Goal: Transaction & Acquisition: Purchase product/service

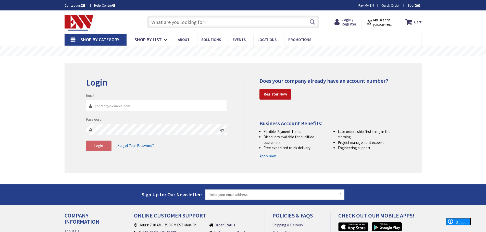
type input "[GEOGRAPHIC_DATA], [STREET_ADDRESS][PERSON_NAME]"
click at [163, 106] on input "Email" at bounding box center [156, 105] width 141 height 11
type input "[EMAIL_ADDRESS][DOMAIN_NAME]"
click at [100, 151] on button "Login" at bounding box center [98, 146] width 25 height 11
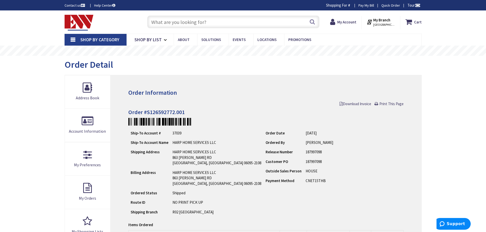
click at [297, 70] on div "Order Detail" at bounding box center [243, 65] width 357 height 19
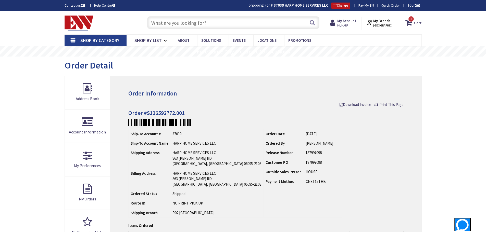
click at [449, 125] on div "Skip to Content Toggle Nav Search 1 1 1 items Cart My Cart" at bounding box center [243, 226] width 486 height 431
click at [86, 195] on link "My Orders" at bounding box center [88, 193] width 46 height 33
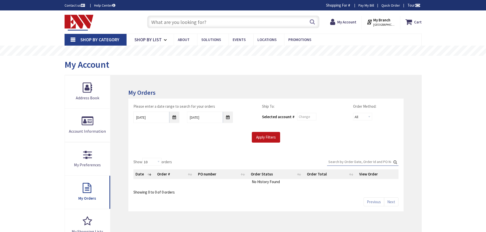
click at [445, 114] on div "Skip to Content Toggle Nav Search Cart My Cart Close" at bounding box center [243, 213] width 486 height 407
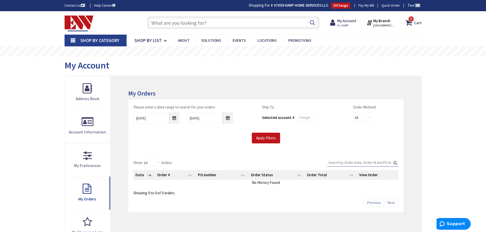
click at [328, 67] on div "My Account" at bounding box center [243, 66] width 357 height 19
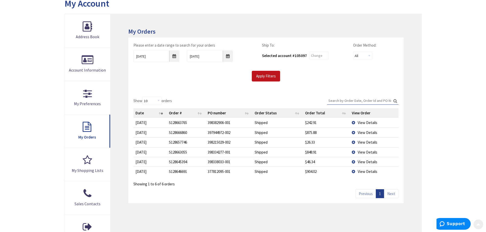
scroll to position [76, 0]
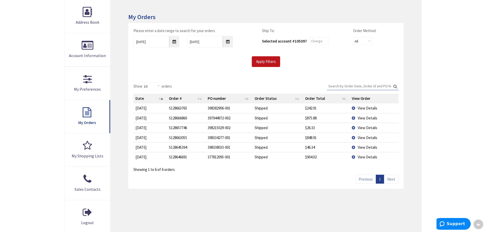
click at [461, 108] on div "Skip to Content Toggle Nav Search 1 1 1 items Cart My Cart" at bounding box center [243, 138] width 486 height 407
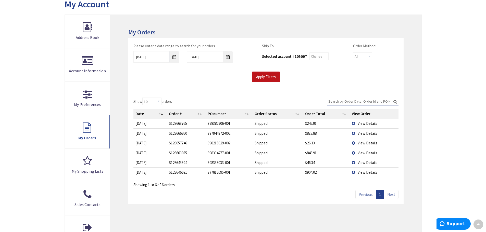
scroll to position [0, 0]
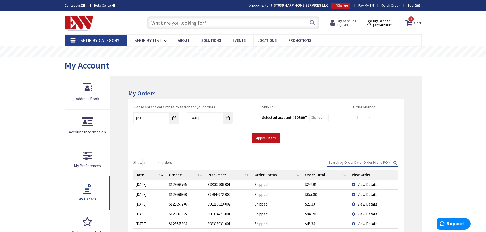
click at [352, 21] on strong "My Account" at bounding box center [346, 20] width 19 height 5
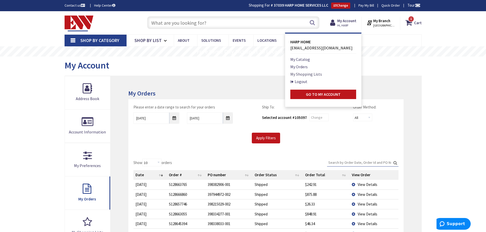
click at [313, 75] on link "My Shopping Lists" at bounding box center [306, 74] width 32 height 6
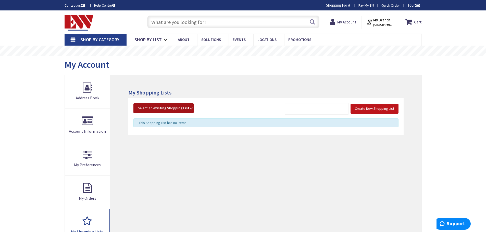
click at [174, 106] on span "Select an existing Shopping List" at bounding box center [164, 108] width 52 height 5
click at [154, 156] on link "Stock" at bounding box center [164, 153] width 60 height 11
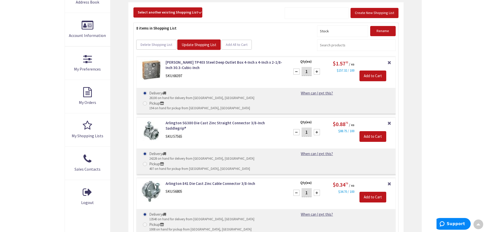
click at [467, 37] on div "Skip to Content Toggle Nav Search 1 1 1 items Cart My Cart" at bounding box center [243, 210] width 486 height 590
click at [427, 47] on main "My Account My Account My Shopping Lists - Stock Create New Shopping List Select…" at bounding box center [243, 183] width 382 height 446
click at [462, 83] on div "Skip to Content Toggle Nav Search 1 1 1 items Cart My Cart" at bounding box center [243, 210] width 486 height 590
drag, startPoint x: 308, startPoint y: 75, endPoint x: 303, endPoint y: 75, distance: 5.4
click at [303, 75] on input "1" at bounding box center [306, 71] width 10 height 9
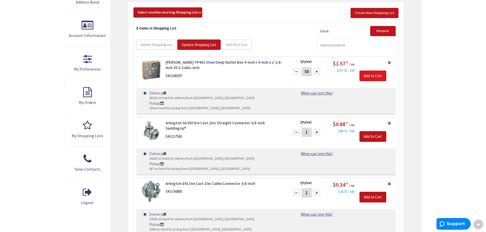
type input "50"
click at [376, 77] on input "Add to Cart" at bounding box center [372, 76] width 27 height 11
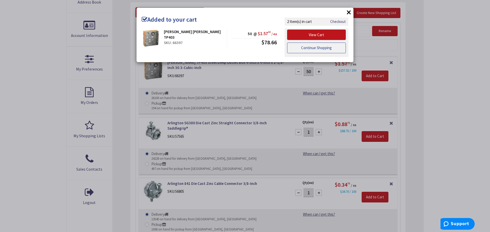
click at [319, 51] on link "Continue Shopping" at bounding box center [316, 48] width 59 height 11
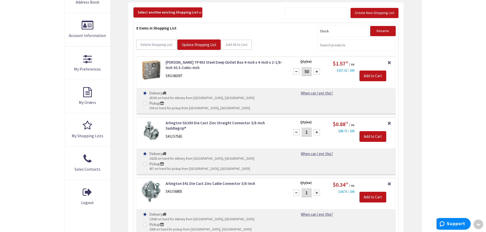
drag, startPoint x: 305, startPoint y: 124, endPoint x: 314, endPoint y: 124, distance: 8.9
click at [314, 127] on div "1" at bounding box center [306, 132] width 31 height 10
type input "250"
click at [373, 131] on input "Add to Cart" at bounding box center [372, 136] width 27 height 11
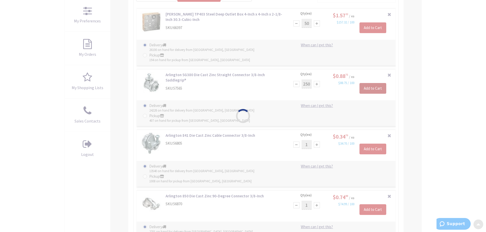
scroll to position [148, 0]
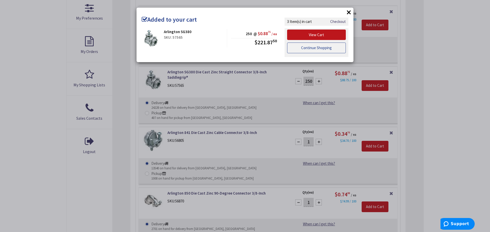
click at [318, 49] on link "Continue Shopping" at bounding box center [316, 48] width 59 height 11
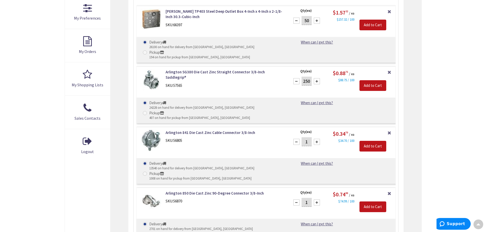
drag, startPoint x: 304, startPoint y: 172, endPoint x: 314, endPoint y: 173, distance: 9.5
click at [314, 198] on div "1" at bounding box center [306, 203] width 31 height 10
type input "250"
click at [379, 202] on input "Add to Cart" at bounding box center [372, 207] width 27 height 11
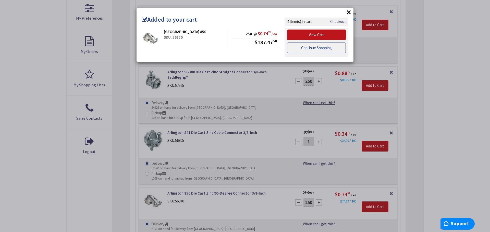
click at [315, 48] on link "Continue Shopping" at bounding box center [316, 48] width 59 height 11
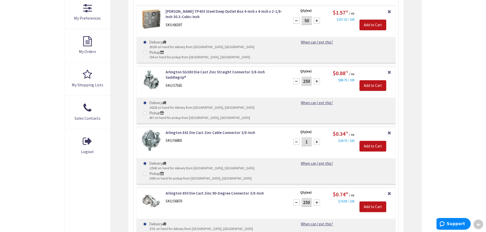
drag, startPoint x: 303, startPoint y: 120, endPoint x: 323, endPoint y: 122, distance: 19.3
click at [324, 130] on div "Qty (ea) 1 Please select a quantity" at bounding box center [307, 140] width 33 height 21
type input "600"
click at [369, 141] on input "Add to Cart" at bounding box center [372, 146] width 27 height 11
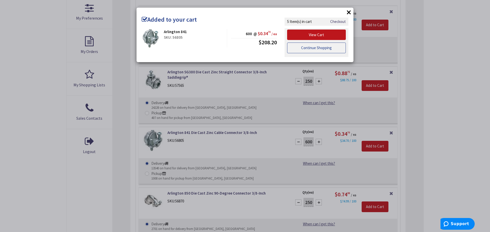
click at [305, 49] on link "Continue Shopping" at bounding box center [316, 48] width 59 height 11
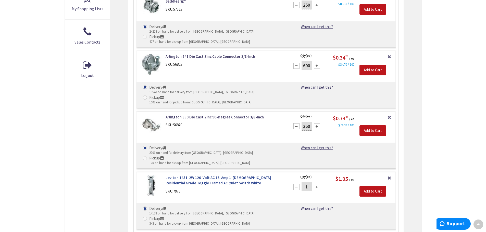
scroll to position [224, 0]
drag, startPoint x: 308, startPoint y: 145, endPoint x: 298, endPoint y: 150, distance: 11.2
click at [298, 182] on div "1" at bounding box center [306, 187] width 31 height 10
type input "100"
click at [374, 186] on input "Add to Cart" at bounding box center [372, 191] width 27 height 11
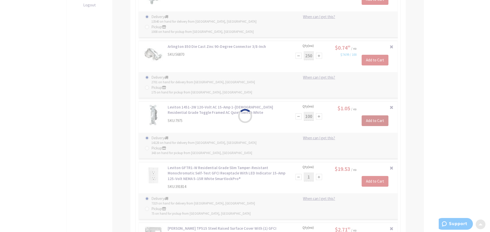
scroll to position [301, 0]
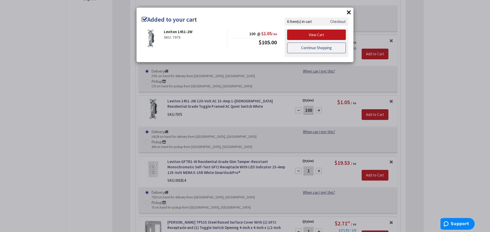
click at [312, 51] on link "Continue Shopping" at bounding box center [316, 48] width 59 height 11
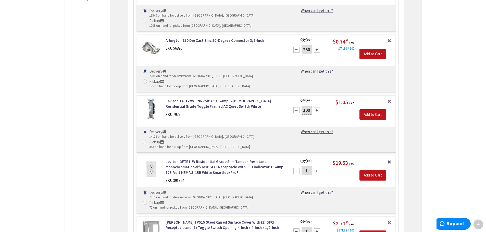
drag, startPoint x: 306, startPoint y: 121, endPoint x: 297, endPoint y: 122, distance: 9.4
click at [297, 166] on div "1" at bounding box center [306, 171] width 31 height 10
type input "100"
click at [370, 170] on input "Add to Cart" at bounding box center [372, 175] width 27 height 11
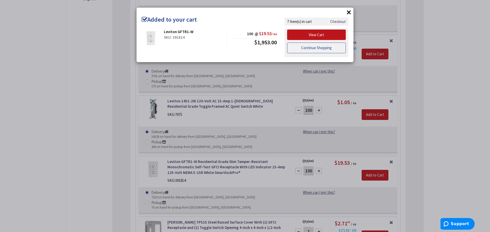
click at [312, 46] on link "Continue Shopping" at bounding box center [316, 48] width 59 height 11
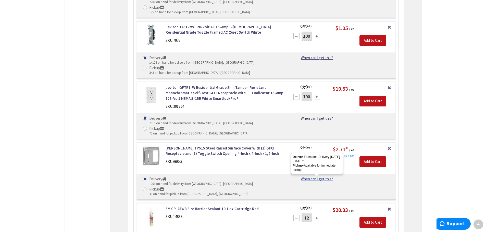
scroll to position [377, 0]
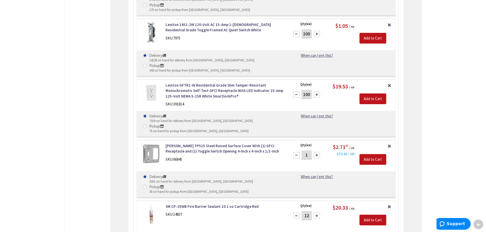
drag, startPoint x: 303, startPoint y: 96, endPoint x: 319, endPoint y: 96, distance: 16.1
click at [319, 150] on div "1" at bounding box center [306, 155] width 31 height 10
type input "50"
click at [366, 154] on input "Add to Cart" at bounding box center [372, 159] width 27 height 11
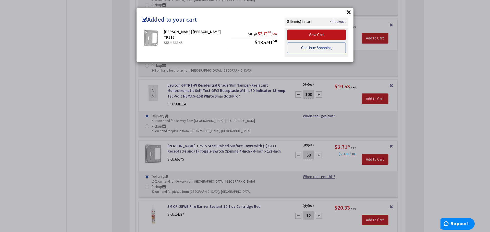
click at [322, 52] on link "Continue Shopping" at bounding box center [316, 48] width 59 height 11
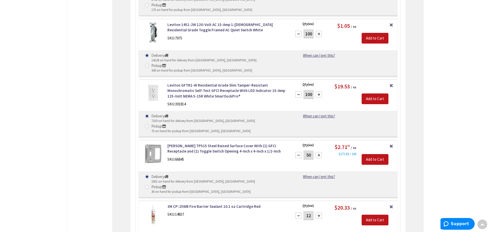
click at [443, 49] on div "Skip to Content Toggle Nav Search 8 8 8 items Cart My Cart" at bounding box center [245, 20] width 490 height 772
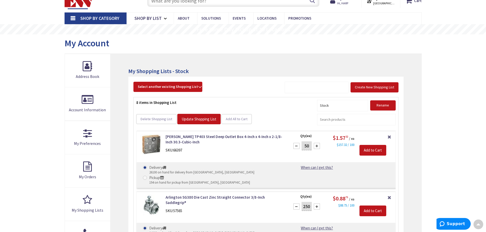
scroll to position [0, 0]
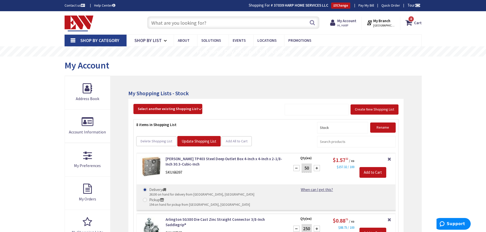
click at [268, 19] on input "text" at bounding box center [233, 22] width 172 height 13
paste input "392809"
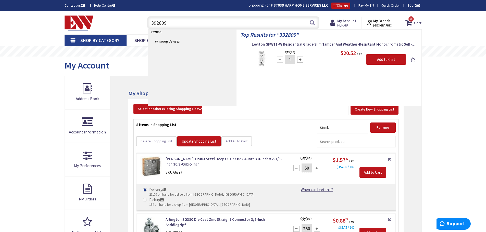
type input "392809"
drag, startPoint x: 289, startPoint y: 57, endPoint x: 293, endPoint y: 58, distance: 3.4
click at [292, 58] on input "1" at bounding box center [290, 59] width 10 height 9
type input "100"
click at [376, 61] on input "Add to Cart" at bounding box center [386, 59] width 40 height 11
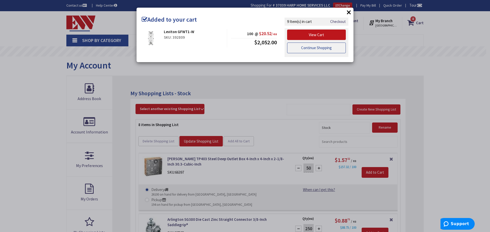
click at [319, 50] on link "Continue Shopping" at bounding box center [316, 48] width 59 height 11
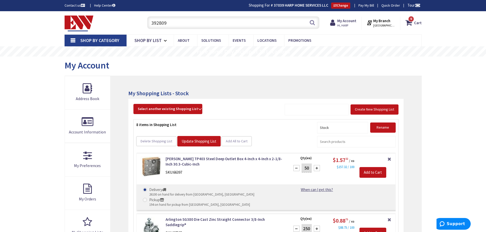
click at [236, 24] on input "392809" at bounding box center [233, 22] width 172 height 13
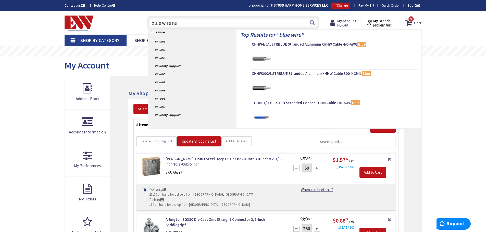
type input "blue wire nut"
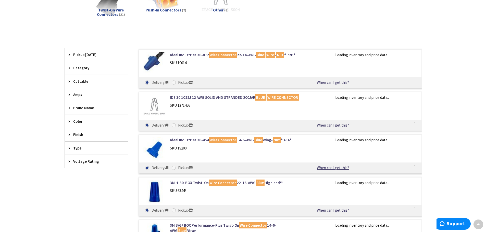
scroll to position [103, 0]
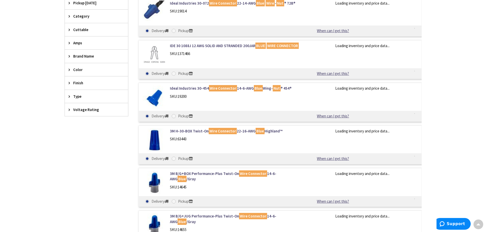
click at [450, 82] on div "Skip to Content Toggle Nav Search 9 9 9 items Cart My Cart" at bounding box center [243, 194] width 486 height 675
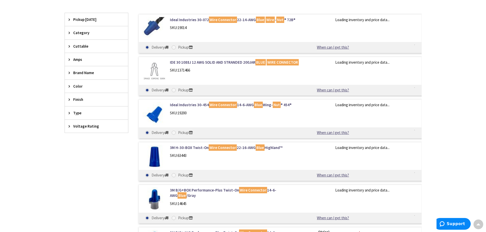
scroll to position [128, 0]
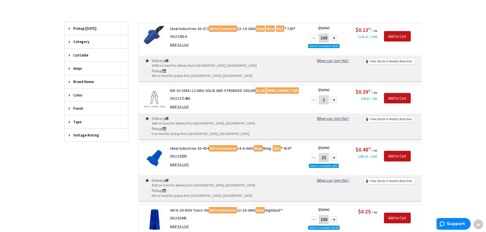
click at [325, 38] on input "100" at bounding box center [323, 37] width 10 height 9
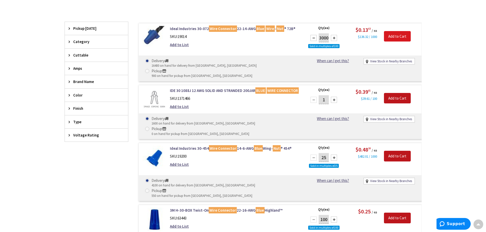
type input "3000"
click at [403, 39] on input "Add to Cart" at bounding box center [397, 36] width 27 height 11
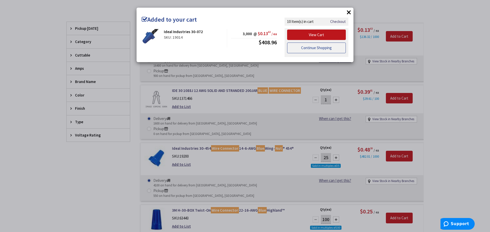
click at [306, 46] on link "Continue Shopping" at bounding box center [316, 48] width 59 height 11
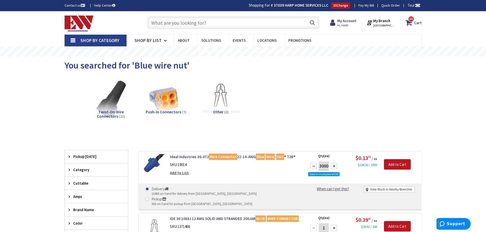
click at [209, 20] on input "text" at bounding box center [233, 22] width 172 height 13
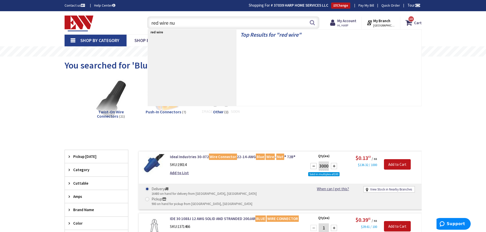
type input "red wire nut"
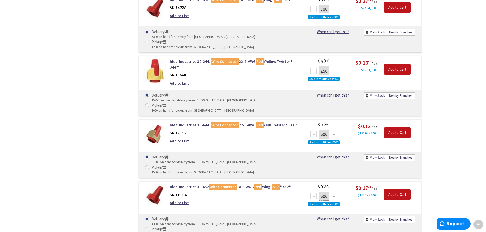
scroll to position [460, 0]
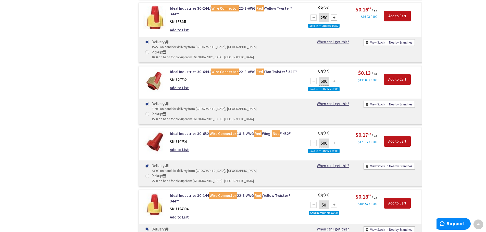
click at [334, 140] on div at bounding box center [334, 143] width 6 height 6
click at [335, 140] on div at bounding box center [334, 143] width 6 height 6
type input "1500"
click at [392, 136] on input "Add to Cart" at bounding box center [397, 141] width 27 height 11
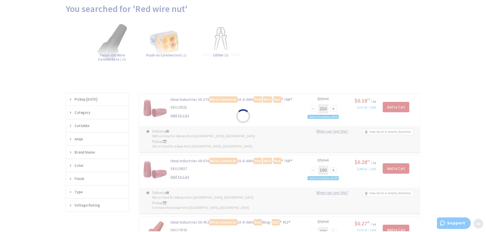
scroll to position [52, 0]
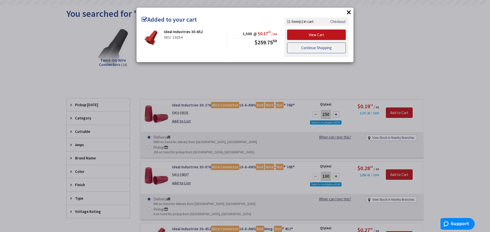
click at [327, 45] on link "Continue Shopping" at bounding box center [316, 48] width 59 height 11
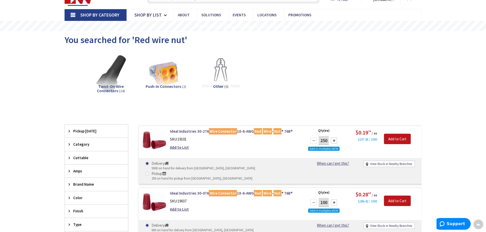
scroll to position [0, 0]
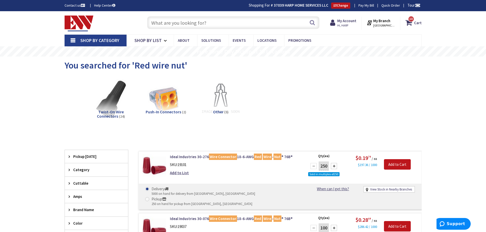
click at [237, 26] on input "text" at bounding box center [233, 22] width 172 height 13
click at [312, 118] on div "Twist-On Wire Connectors (24) Push-In Connectors (2) Other (3)" at bounding box center [242, 103] width 339 height 55
click at [229, 21] on input "text" at bounding box center [233, 22] width 172 height 13
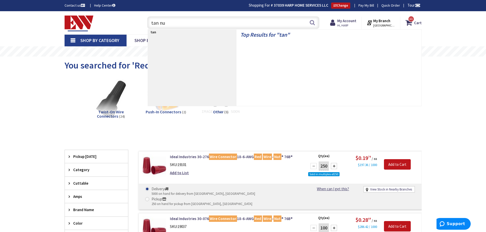
type input "tan nut"
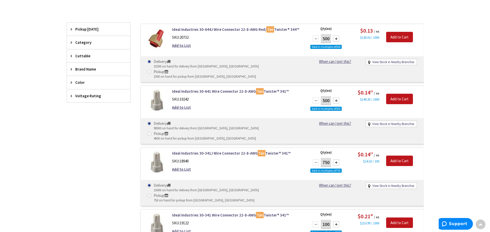
scroll to position [128, 0]
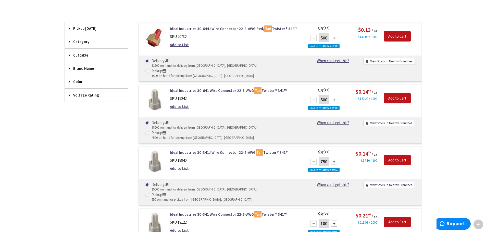
click at [333, 97] on div at bounding box center [334, 100] width 6 height 6
type input "1500"
click at [395, 93] on input "Add to Cart" at bounding box center [397, 98] width 27 height 11
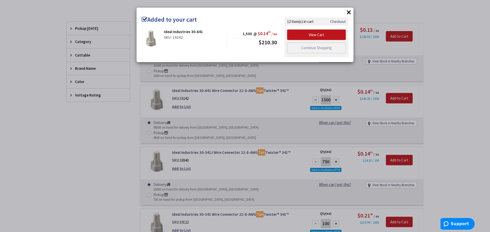
click at [352, 10] on button "×" at bounding box center [349, 12] width 8 height 8
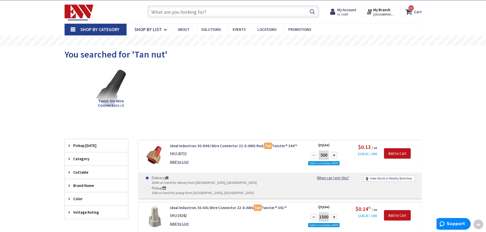
scroll to position [0, 0]
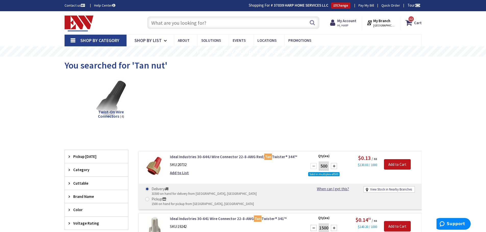
click at [269, 20] on input "text" at bounding box center [233, 22] width 172 height 13
paste input "86587"
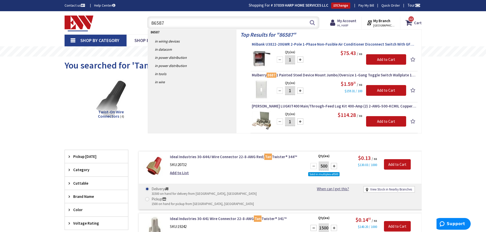
type input "86587"
click at [323, 43] on span "Milbank U3822-20GWR 2-Pole 1-Phase Non-Fusible Air Conditioner Disconnect Switc…" at bounding box center [334, 44] width 164 height 5
click at [322, 45] on span "Milbank U3822-20GWR 2-Pole 1-Phase Non-Fusible Air Conditioner Disconnect Switc…" at bounding box center [334, 44] width 164 height 5
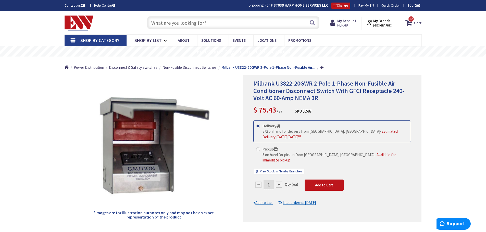
click at [310, 84] on span "Milbank U3822-20GWR 2-Pole 1-Phase Non-Fusible Air Conditioner Disconnect Switc…" at bounding box center [328, 91] width 151 height 23
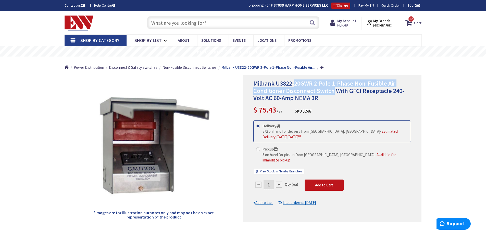
drag, startPoint x: 310, startPoint y: 84, endPoint x: 342, endPoint y: 88, distance: 32.3
click at [341, 88] on span "Milbank U3822-20GWR 2-Pole 1-Phase Non-Fusible Air Conditioner Disconnect Switc…" at bounding box center [328, 91] width 151 height 23
click at [342, 88] on span "Milbank U3822-20GWR 2-Pole 1-Phase Non-Fusible Air Conditioner Disconnect Switc…" at bounding box center [328, 91] width 151 height 23
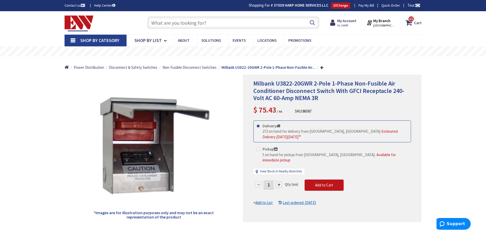
click at [391, 94] on span "Milbank U3822-20GWR 2-Pole 1-Phase Non-Fusible Air Conditioner Disconnect Switc…" at bounding box center [328, 91] width 151 height 23
click at [257, 18] on input "text" at bounding box center [233, 22] width 172 height 13
paste input "68479"
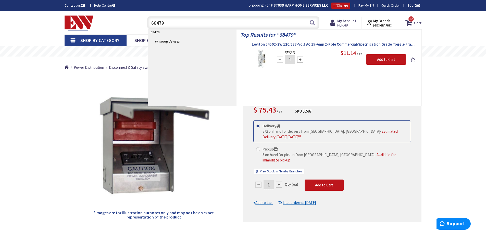
type input "68479"
click at [309, 43] on span "Leviton 54502-2W 120/277-Volt AC 15-Amp 2-Pole Commercial/Specification Grade T…" at bounding box center [334, 44] width 164 height 5
click at [303, 43] on span "Leviton 54502-2W 120/277-Volt AC 15-Amp 2-Pole Commercial/Specification Grade T…" at bounding box center [334, 44] width 164 height 5
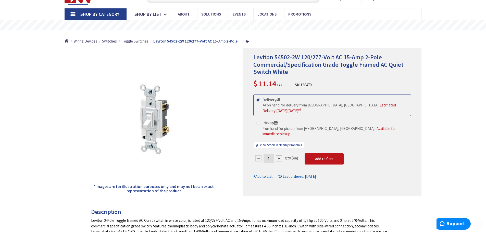
scroll to position [51, 0]
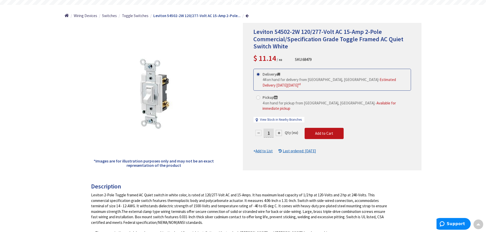
drag, startPoint x: 264, startPoint y: 128, endPoint x: 296, endPoint y: 129, distance: 31.9
click at [296, 129] on div "1 Qty (ea)" at bounding box center [278, 133] width 51 height 10
type input "30"
click at [335, 130] on form "This product is Discontinued Delivery 44 on hand for delivery from Middletown, …" at bounding box center [332, 111] width 158 height 85
click at [324, 131] on span "Add to Cart" at bounding box center [324, 133] width 18 height 5
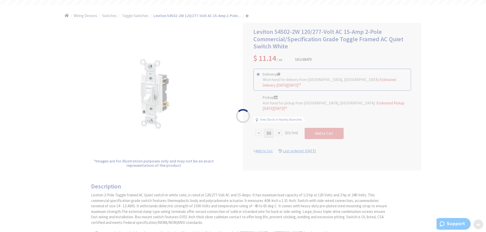
scroll to position [52, 0]
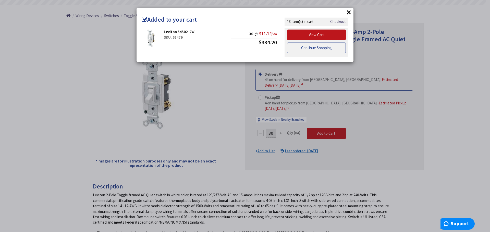
click at [322, 47] on link "Continue Shopping" at bounding box center [316, 48] width 59 height 11
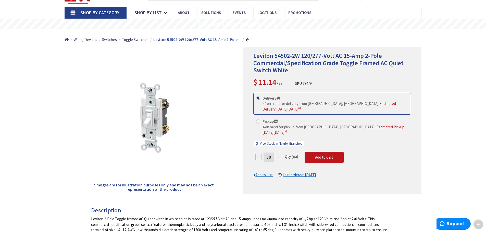
scroll to position [0, 0]
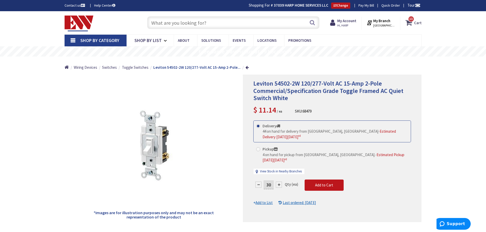
click at [409, 22] on icon at bounding box center [409, 22] width 9 height 9
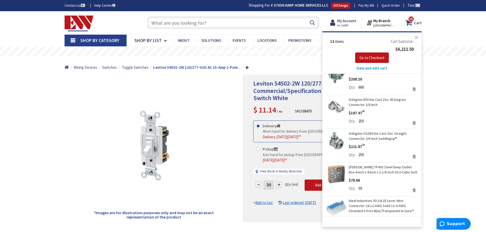
scroll to position [352, 0]
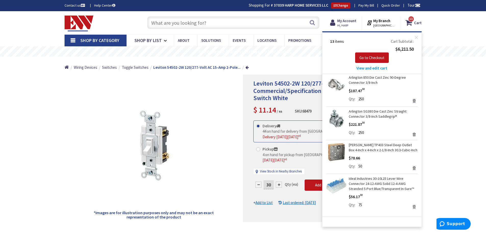
click at [410, 208] on link "Remove" at bounding box center [413, 206] width 7 height 7
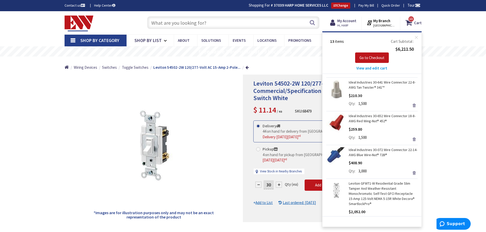
scroll to position [0, 0]
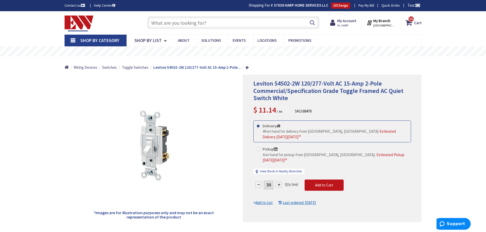
click at [233, 22] on input "text" at bounding box center [233, 22] width 172 height 13
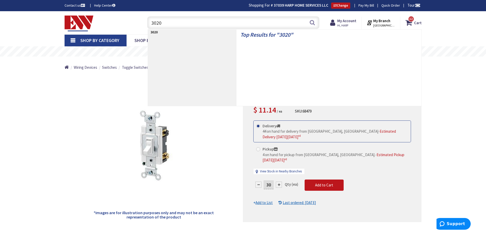
type input "30203"
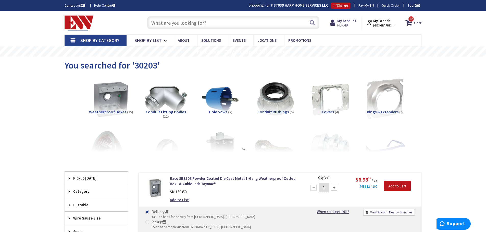
click at [185, 21] on input "text" at bounding box center [233, 22] width 172 height 13
type input "round old work box"
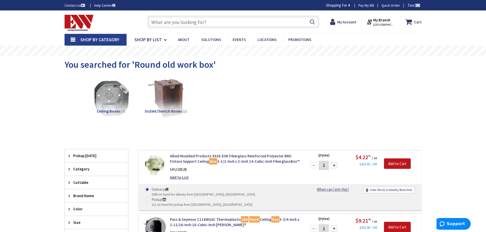
click at [177, 18] on input "text" at bounding box center [233, 22] width 172 height 13
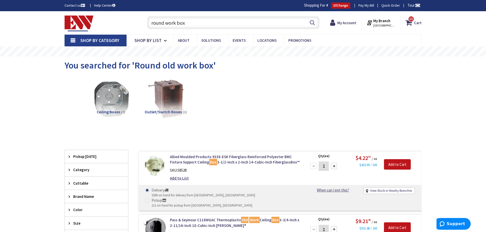
type input "round work box"
click at [388, 102] on div "Ceiling Boxes (7) Outlet/Switch Boxes (1)" at bounding box center [242, 103] width 339 height 55
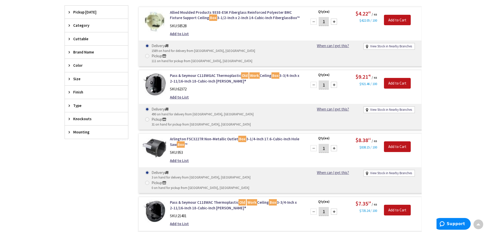
scroll to position [178, 0]
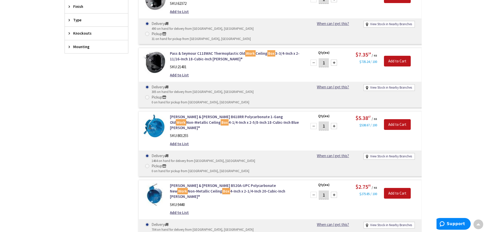
scroll to position [230, 0]
drag, startPoint x: 325, startPoint y: 149, endPoint x: 308, endPoint y: 150, distance: 17.1
click at [308, 190] on div "1 Please select a quantity" at bounding box center [323, 195] width 33 height 10
type input "20"
click at [399, 188] on input "Add to Cart" at bounding box center [397, 193] width 27 height 11
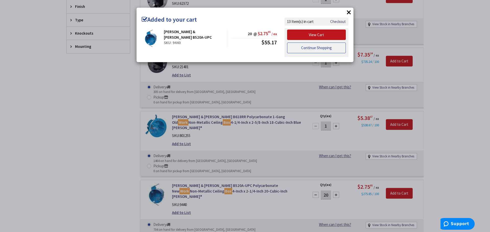
click at [315, 48] on link "Continue Shopping" at bounding box center [316, 48] width 59 height 11
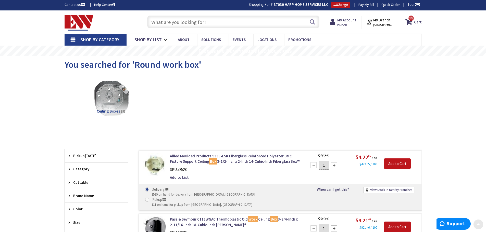
scroll to position [0, 0]
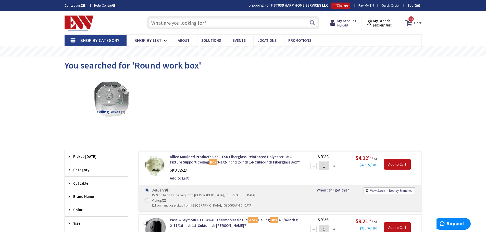
click at [418, 24] on strong "Cart" at bounding box center [418, 22] width 8 height 9
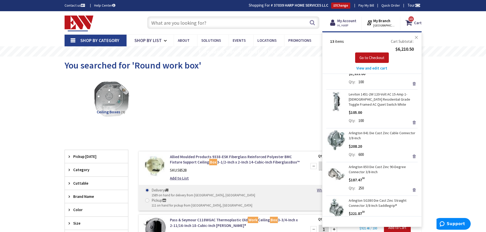
scroll to position [331, 0]
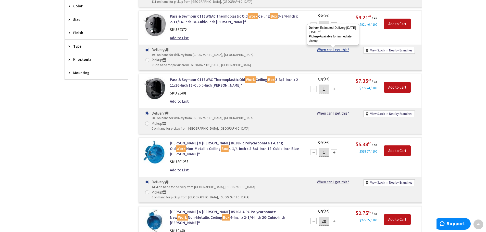
scroll to position [0, 0]
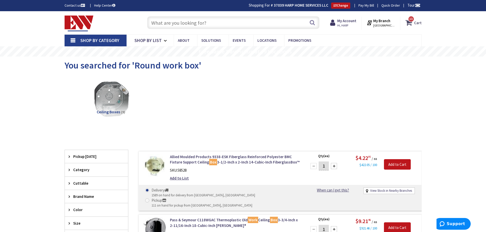
click at [414, 27] on icon at bounding box center [409, 22] width 9 height 9
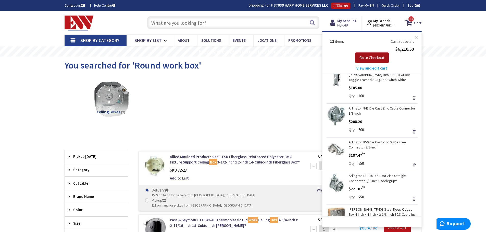
click at [369, 58] on span "Go to Checkout" at bounding box center [371, 57] width 25 height 5
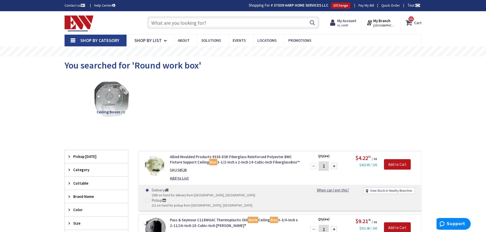
scroll to position [22, 0]
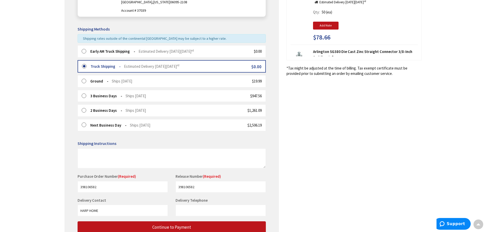
scroll to position [145, 0]
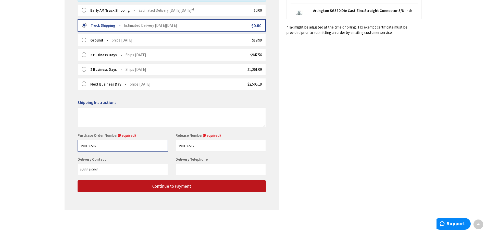
click at [125, 144] on input "398106582" at bounding box center [123, 145] width 90 height 11
paste input "794759"
type input "398794759"
click at [202, 146] on input "398106582" at bounding box center [220, 145] width 90 height 11
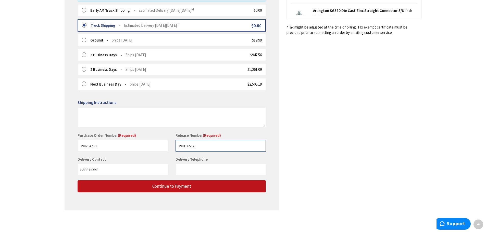
click at [202, 146] on input "398106582" at bounding box center [220, 145] width 90 height 11
paste input "794759"
type input "398794759"
click at [306, 137] on div "Shipping Review & Payment Estimated Total $6,210.49 13 Some items on your order…" at bounding box center [243, 49] width 357 height 334
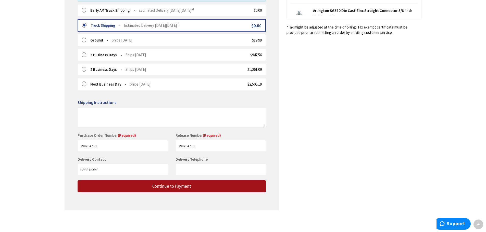
click at [188, 184] on span "Continue to Payment" at bounding box center [171, 187] width 39 height 6
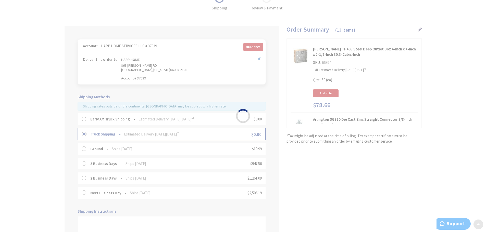
scroll to position [17, 0]
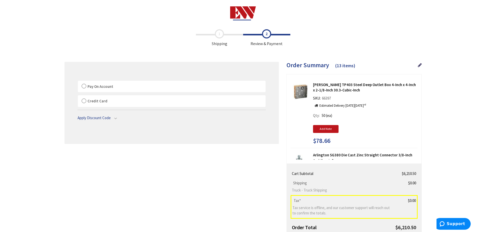
click at [100, 86] on span "Pay On Account" at bounding box center [100, 86] width 26 height 5
click at [78, 82] on input "Pay On Account" at bounding box center [78, 82] width 0 height 0
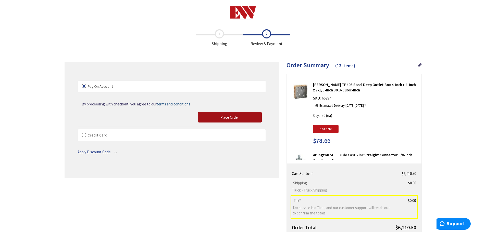
click at [228, 116] on span "Place Order" at bounding box center [229, 117] width 19 height 5
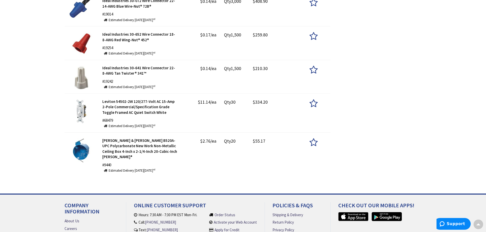
scroll to position [511, 0]
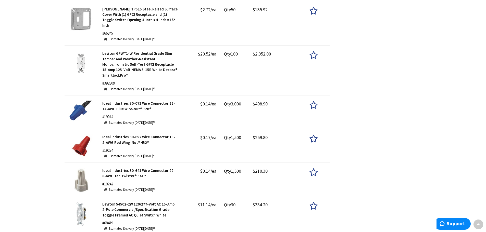
scroll to position [485, 0]
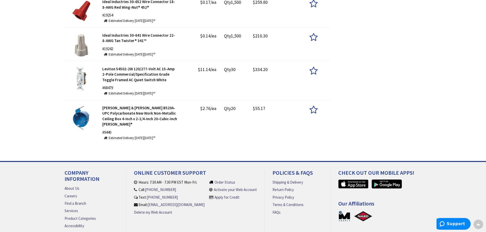
scroll to position [449, 0]
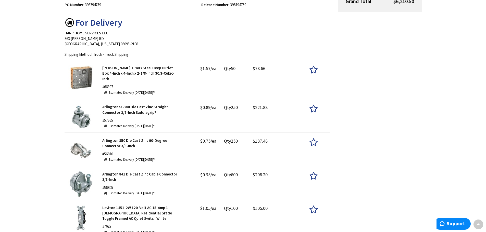
scroll to position [0, 0]
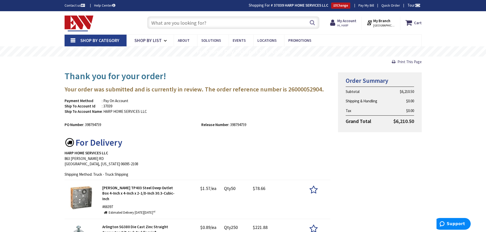
drag, startPoint x: 437, startPoint y: 142, endPoint x: 424, endPoint y: 90, distance: 53.0
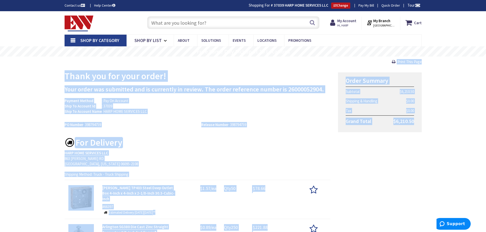
click at [424, 90] on div "Order Summary Subtotal $6,210.50 Shipping & Handling $0.00 Tax $0.00 Grand Tota…" at bounding box center [379, 102] width 91 height 70
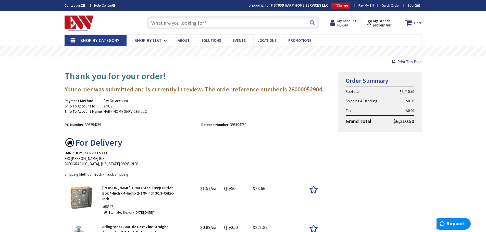
click at [424, 90] on div "Order Summary Subtotal $6,210.50 Shipping & Handling $0.00 Tax $0.00 Grand Tota…" at bounding box center [379, 102] width 91 height 70
drag, startPoint x: 424, startPoint y: 90, endPoint x: 420, endPoint y: 137, distance: 46.6
click at [420, 135] on div "Order Summary Subtotal $6,210.50 Shipping & Handling $0.00 Tax $0.00 Grand Tota…" at bounding box center [379, 102] width 91 height 70
click at [420, 137] on div "Order Summary Subtotal $6,210.50 Shipping & Handling $0.00 Tax $0.00 Grand Tota…" at bounding box center [379, 102] width 91 height 70
drag, startPoint x: 415, startPoint y: 124, endPoint x: 341, endPoint y: 81, distance: 85.6
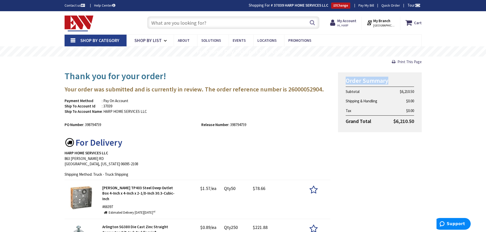
click at [341, 81] on div "Order Summary Subtotal $6,210.50 Shipping & Handling $0.00 Tax $0.00 Grand Tota…" at bounding box center [380, 102] width 84 height 60
click at [346, 79] on h3 "Order Summary" at bounding box center [380, 81] width 68 height 7
drag, startPoint x: 346, startPoint y: 79, endPoint x: 393, endPoint y: 113, distance: 58.0
click at [389, 107] on div "Order Summary Subtotal $6,210.50 Shipping & Handling $0.00 Tax $0.00 Grand Tota…" at bounding box center [380, 102] width 84 height 60
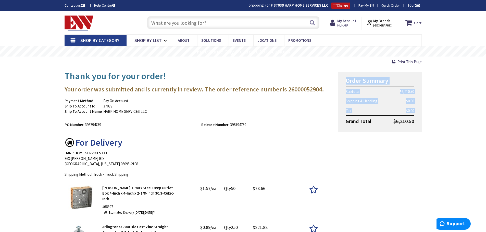
click at [393, 113] on td "$0.00" at bounding box center [400, 111] width 27 height 10
drag, startPoint x: 393, startPoint y: 113, endPoint x: 390, endPoint y: 93, distance: 20.4
click at [390, 96] on tbody "Subtotal $6,210.50 Shipping & Handling $0.00 Tax $0.00 Grand Total $6,210.50" at bounding box center [380, 107] width 68 height 40
click at [390, 93] on td "$6,210.50" at bounding box center [400, 92] width 27 height 10
click at [293, 87] on h3 "Your order was submitted and is currently in review. The order reference number…" at bounding box center [198, 89] width 266 height 7
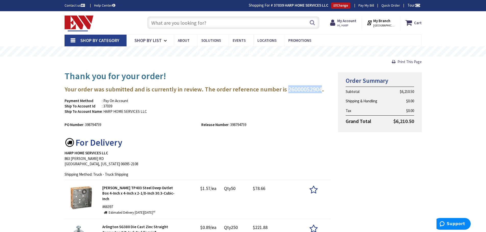
click at [293, 87] on h3 "Your order was submitted and is currently in review. The order reference number…" at bounding box center [198, 89] width 266 height 7
click at [305, 107] on div "Payment Method : Pay On Account Ship To Account Id : 37039 Ship To Account Name…" at bounding box center [198, 108] width 274 height 21
click at [193, 99] on div "Payment Method : Pay On Account Ship To Account Id : 37039 Ship To Account Name…" at bounding box center [129, 106] width 137 height 16
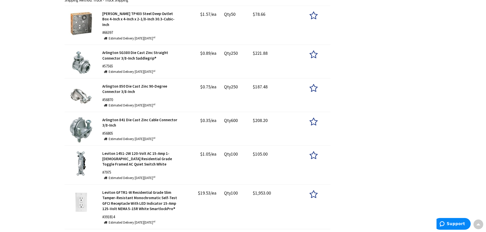
scroll to position [280, 0]
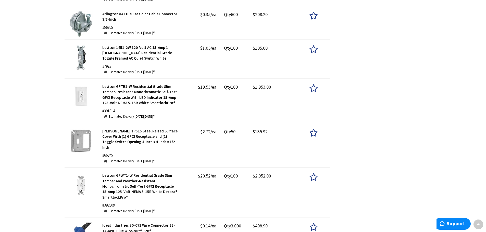
click at [388, 97] on div "Thank you for your order! Your order was submitted and is currently in review. …" at bounding box center [243, 97] width 365 height 620
